Goal: Information Seeking & Learning: Find specific page/section

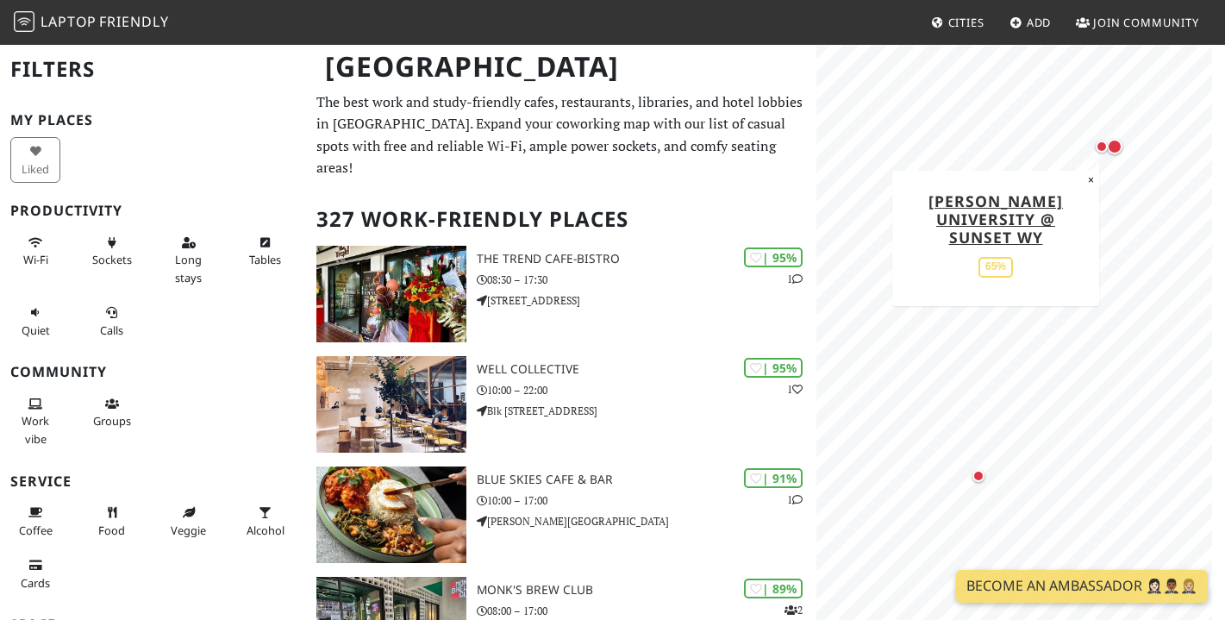
click at [1119, 150] on div "Map marker" at bounding box center [1115, 147] width 16 height 16
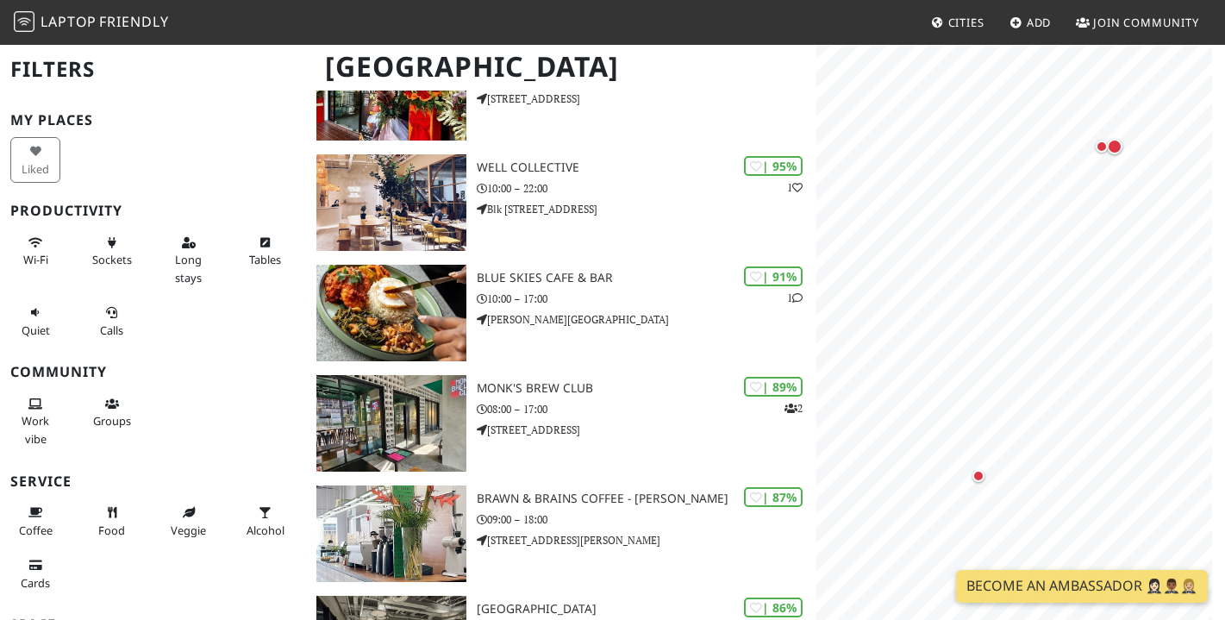
scroll to position [240, 0]
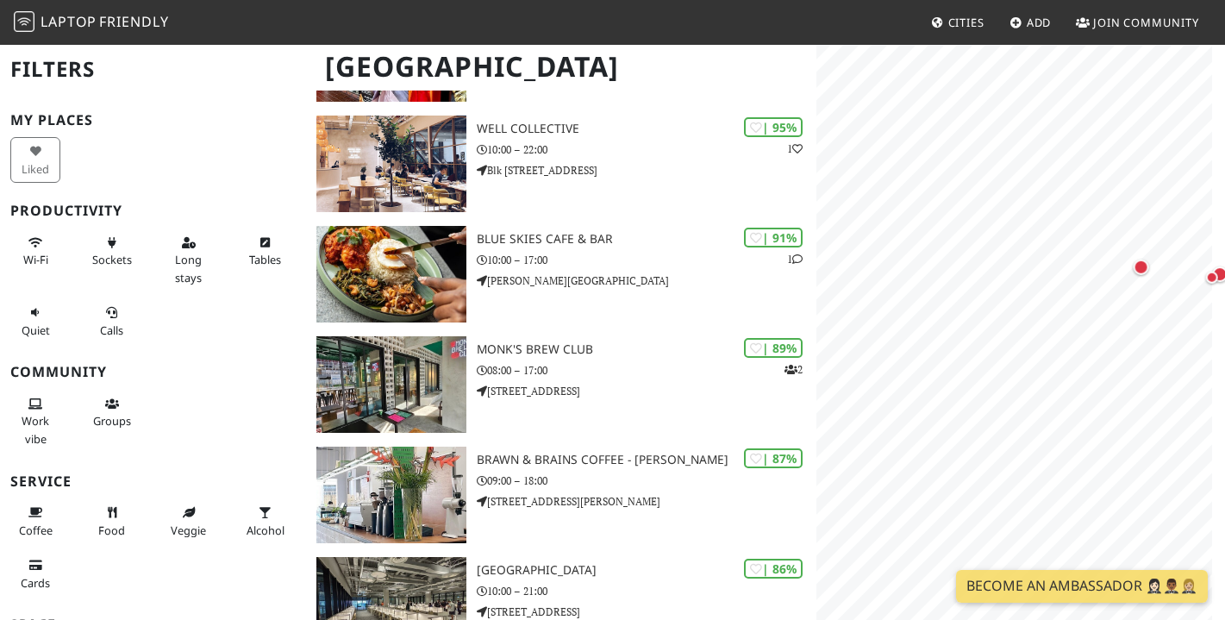
click at [1224, 371] on html "Laptop Friendly Cities Add Join Community Singapore Filters My Places Liked Pro…" at bounding box center [612, 70] width 1225 height 620
click at [1224, 341] on html "Laptop Friendly Cities Add Join Community Singapore Filters My Places Liked Pro…" at bounding box center [612, 70] width 1225 height 620
click at [988, 408] on div "Map marker" at bounding box center [983, 401] width 22 height 22
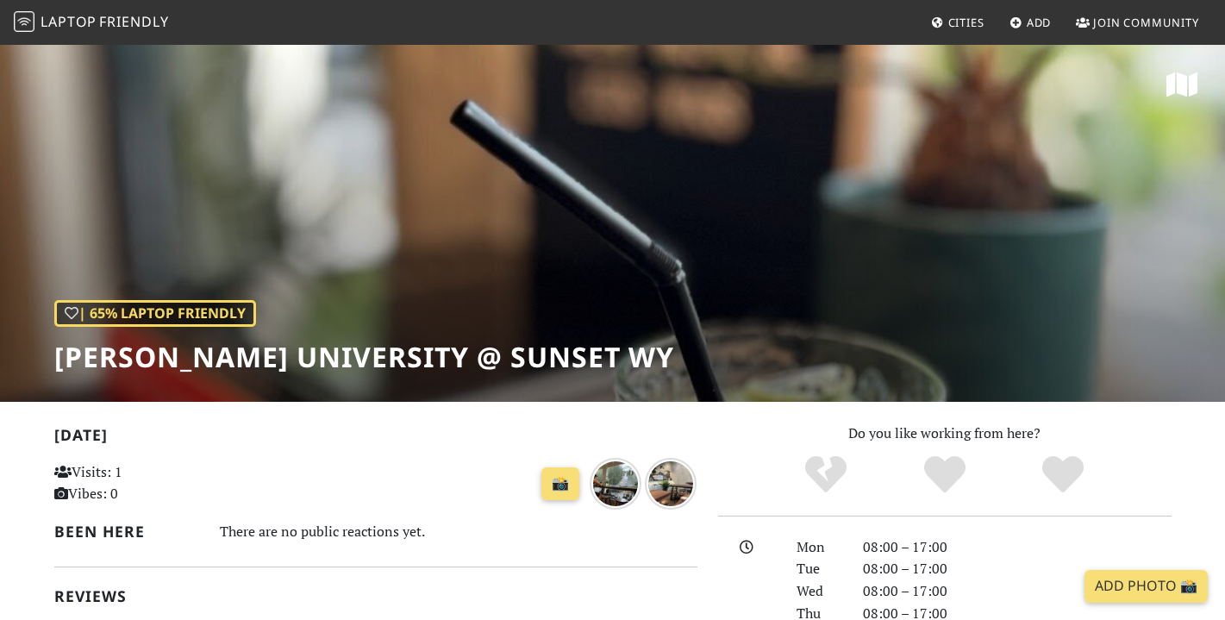
click at [797, 294] on div "| 65% Laptop Friendly [PERSON_NAME] University @ Sunset Wy" at bounding box center [612, 222] width 1225 height 359
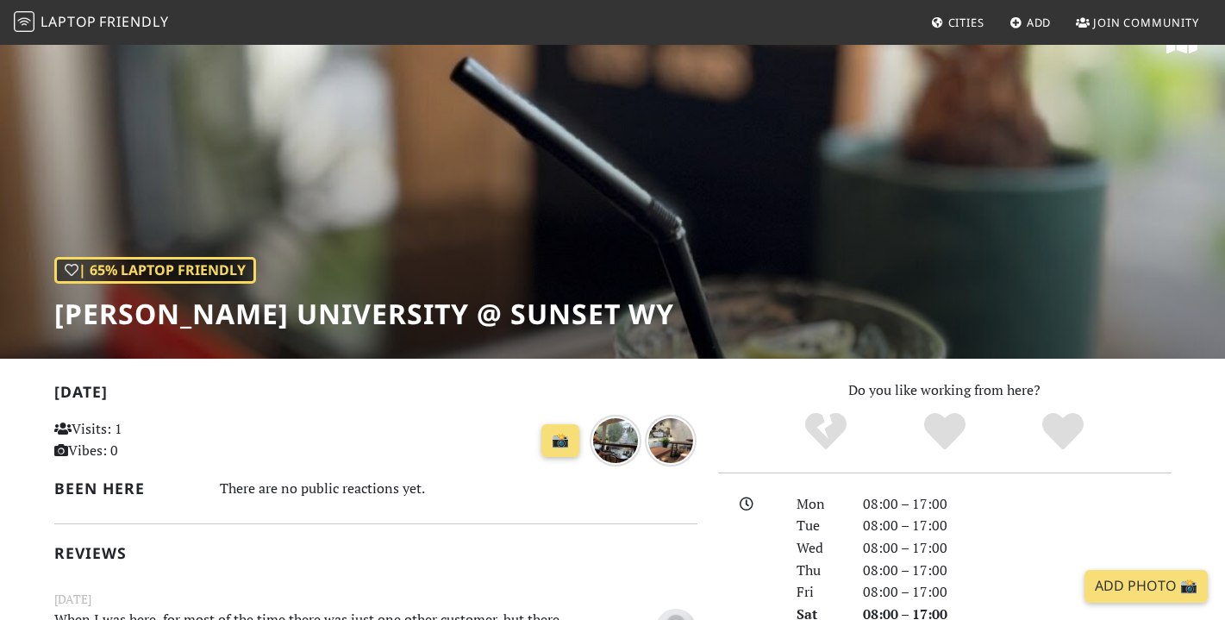
scroll to position [46, 0]
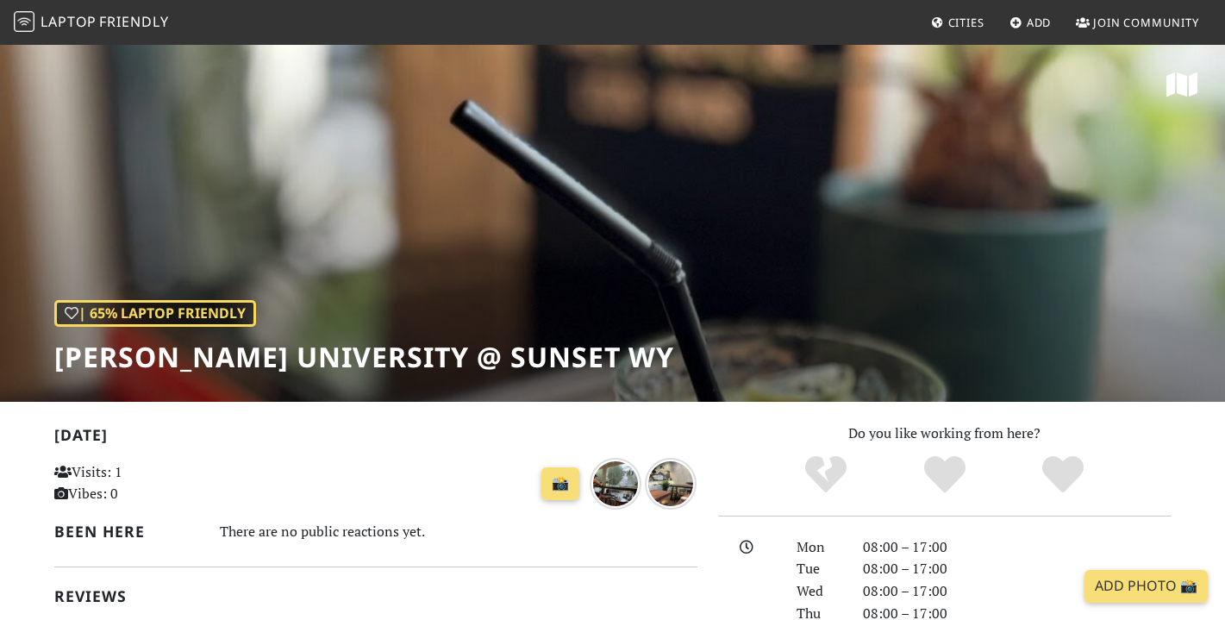
click at [1183, 82] on icon at bounding box center [1181, 85] width 31 height 28
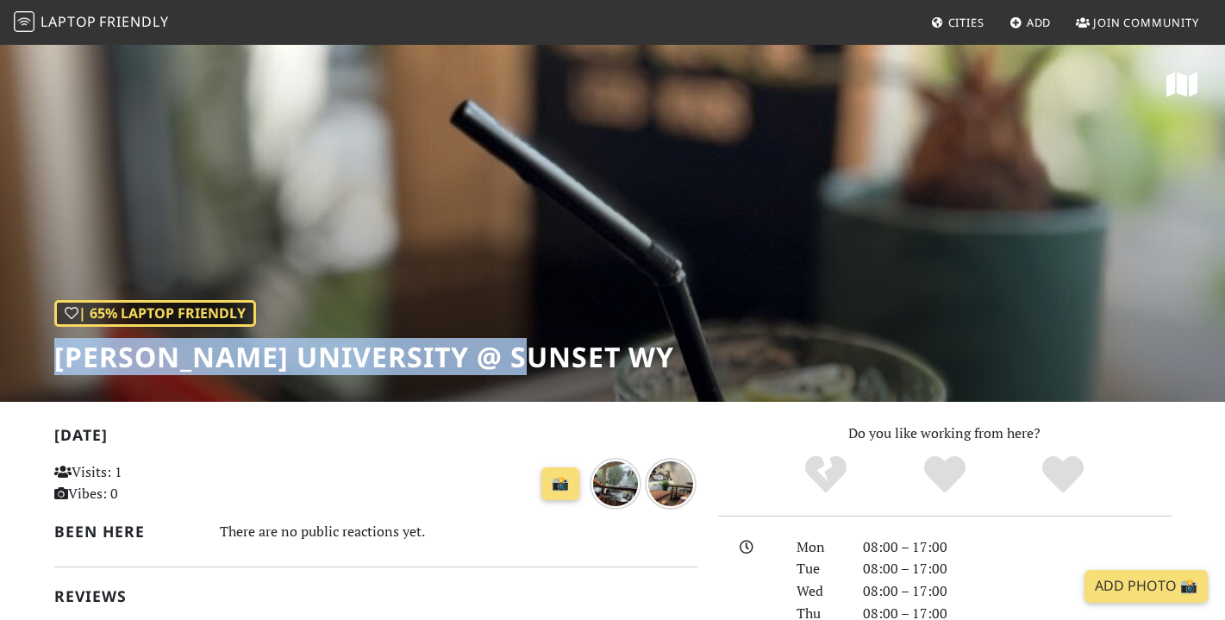
drag, startPoint x: 537, startPoint y: 359, endPoint x: 10, endPoint y: 351, distance: 526.6
click at [10, 351] on div "| 65% Laptop Friendly Penny University @ Sunset Wy" at bounding box center [612, 222] width 1225 height 359
copy h1 "[PERSON_NAME] University @ Sunset Wy"
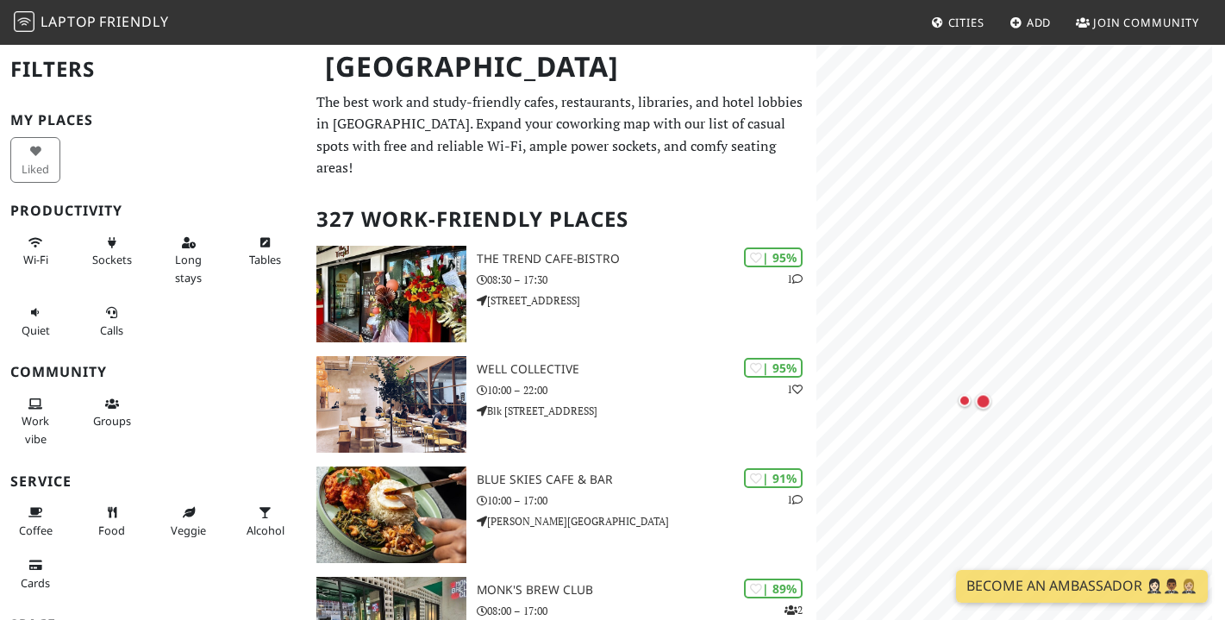
scroll to position [240, 0]
